Goal: Information Seeking & Learning: Learn about a topic

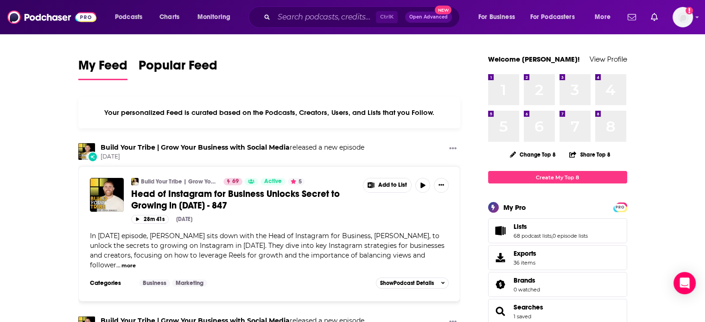
drag, startPoint x: 354, startPoint y: 36, endPoint x: 347, endPoint y: 20, distance: 17.4
drag, startPoint x: 347, startPoint y: 20, endPoint x: 343, endPoint y: 15, distance: 6.3
click at [347, 19] on input "Search podcasts, credits, & more..." at bounding box center [325, 17] width 102 height 15
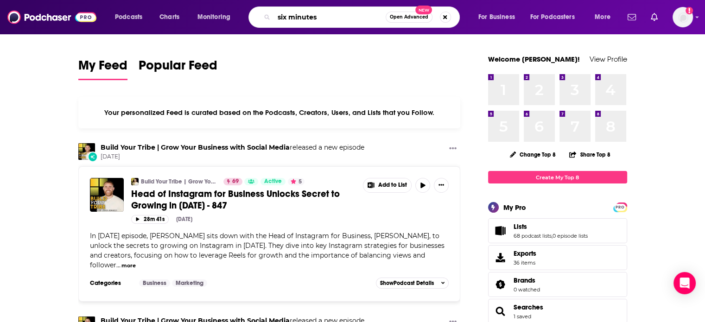
type input "six minutes"
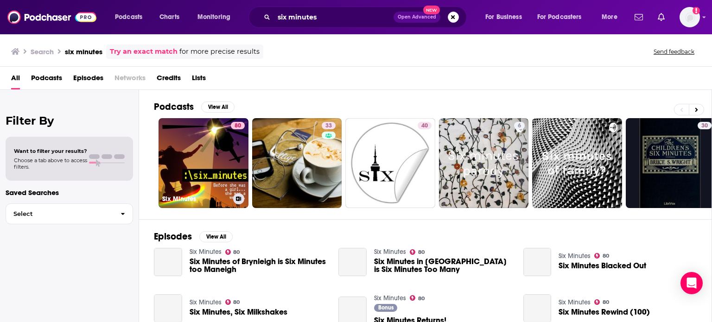
click at [227, 139] on div "Power Score: 80" at bounding box center [237, 139] width 52 height 14
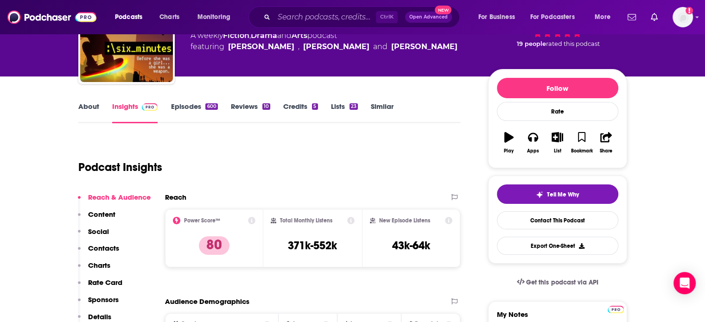
scroll to position [93, 0]
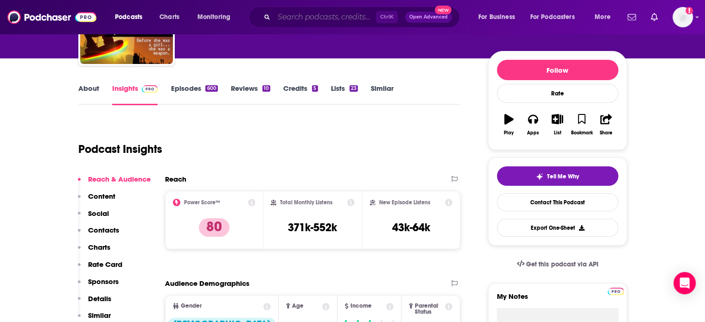
click at [336, 20] on input "Search podcasts, credits, & more..." at bounding box center [325, 17] width 102 height 15
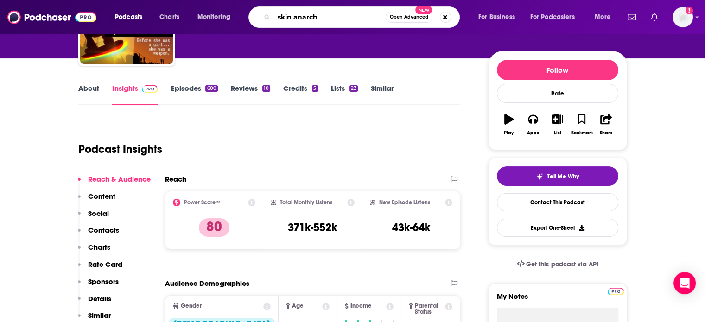
type input "skin anarchy"
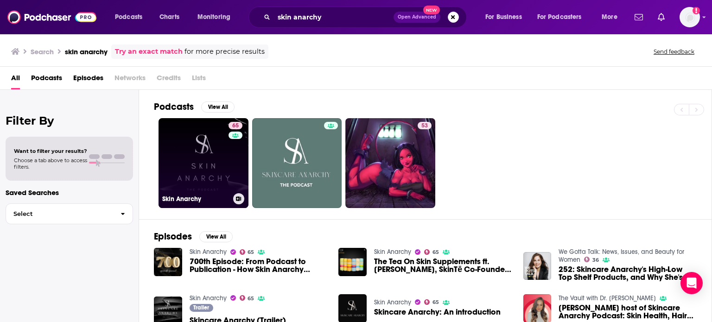
click at [200, 174] on link "65 Skin Anarchy" at bounding box center [203, 163] width 90 height 90
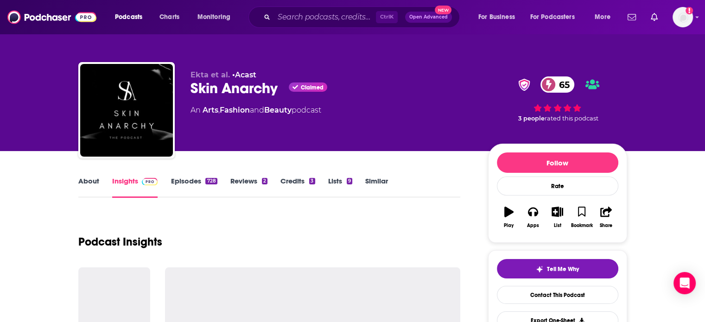
click at [209, 178] on div "728" at bounding box center [211, 181] width 12 height 6
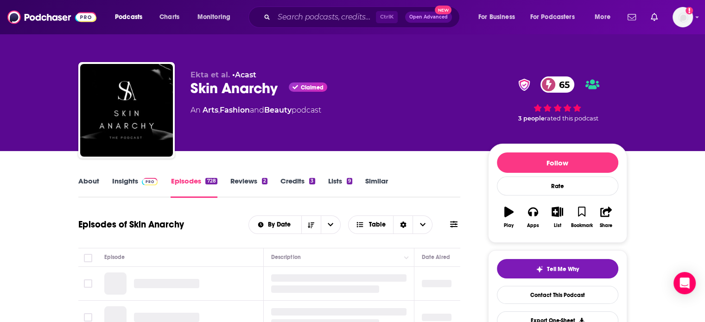
click at [153, 181] on img at bounding box center [150, 181] width 16 height 7
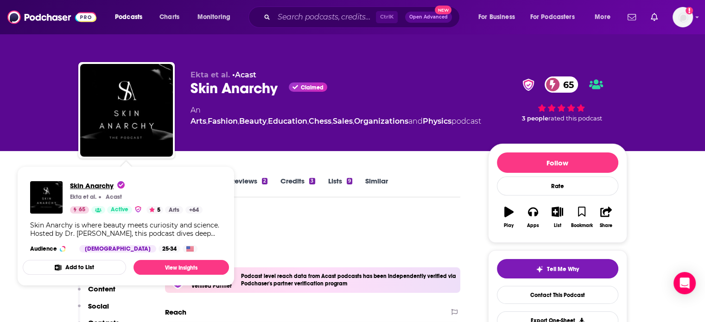
click at [89, 185] on span "Skin Anarchy" at bounding box center [97, 185] width 55 height 9
